Goal: Transaction & Acquisition: Book appointment/travel/reservation

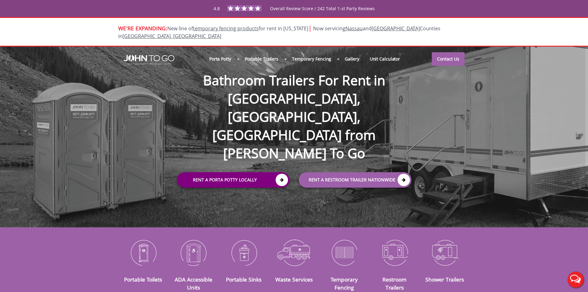
click at [276, 172] on link "Rent a Porta Potty Locally" at bounding box center [233, 179] width 113 height 15
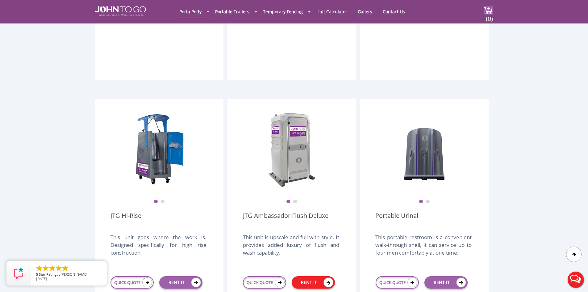
scroll to position [401, 0]
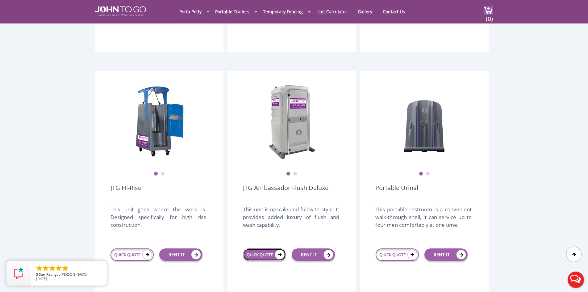
click at [257, 248] on link "QUICK QUOTE" at bounding box center [264, 254] width 43 height 12
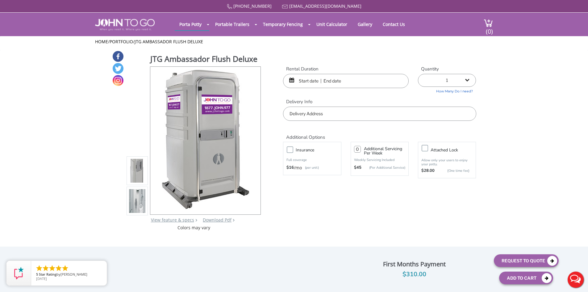
click at [329, 83] on input "text" at bounding box center [346, 81] width 126 height 14
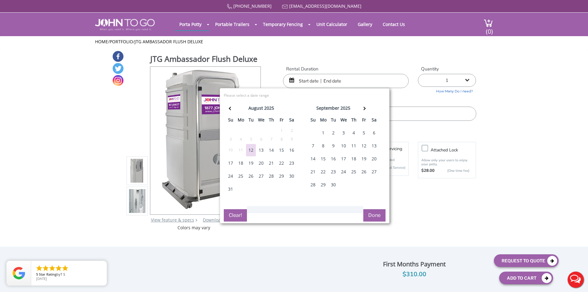
click at [277, 150] on div "15" at bounding box center [282, 150] width 10 height 12
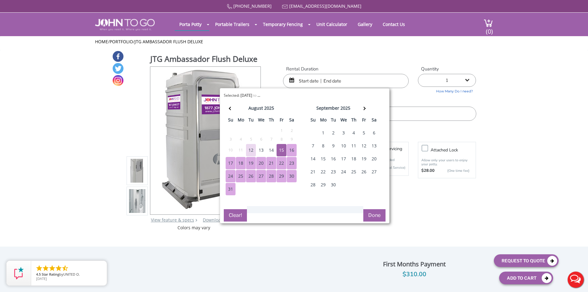
click at [228, 190] on div "31" at bounding box center [231, 189] width 10 height 12
type input "08/15/2025 to 08/31/2025"
click at [378, 217] on button "Done" at bounding box center [374, 215] width 22 height 12
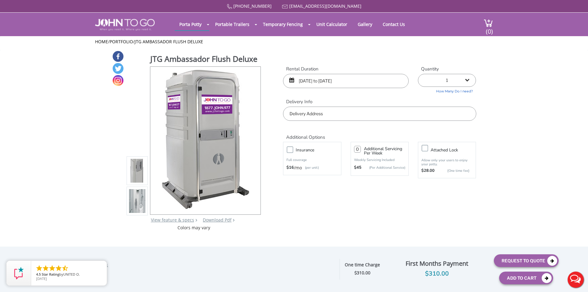
click at [458, 74] on select "1 2 (5% discount) 3 (8% discount) 4 (10% discount) 5 (12% discount) 6 (12% disc…" at bounding box center [447, 80] width 58 height 13
select select "2"
click at [418, 74] on select "1 2 (5% discount) 3 (8% discount) 4 (10% discount) 5 (12% discount) 6 (12% disc…" at bounding box center [447, 80] width 58 height 13
click at [328, 113] on input "text" at bounding box center [379, 113] width 193 height 14
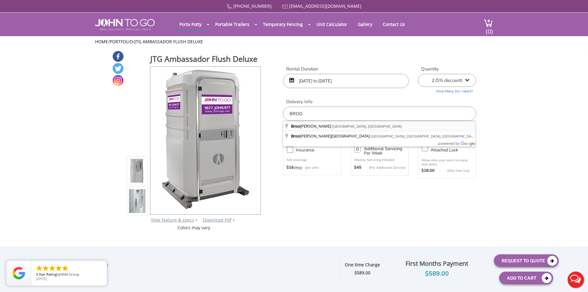
type input "[GEOGRAPHIC_DATA], [GEOGRAPHIC_DATA], [GEOGRAPHIC_DATA]"
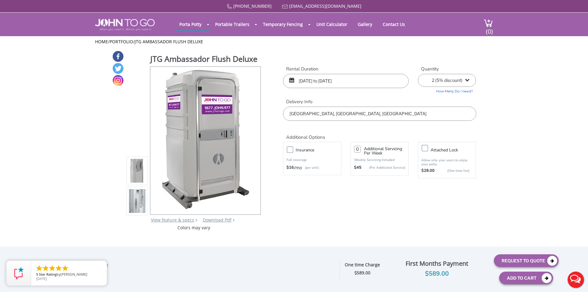
click at [360, 148] on input "number" at bounding box center [357, 149] width 7 height 7
type input "1"
click at [533, 263] on button "Request To Quote" at bounding box center [526, 260] width 65 height 13
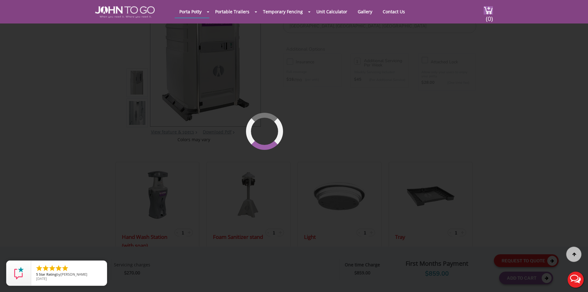
scroll to position [66, 0]
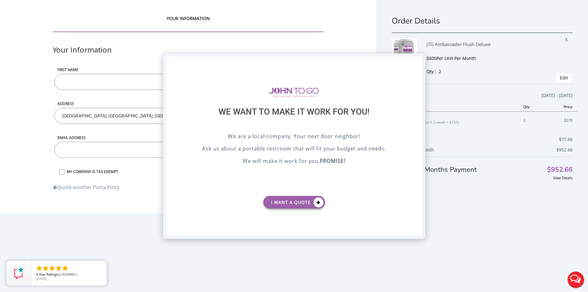
click at [419, 60] on div "X" at bounding box center [417, 61] width 10 height 10
